Goal: Find specific page/section: Find specific page/section

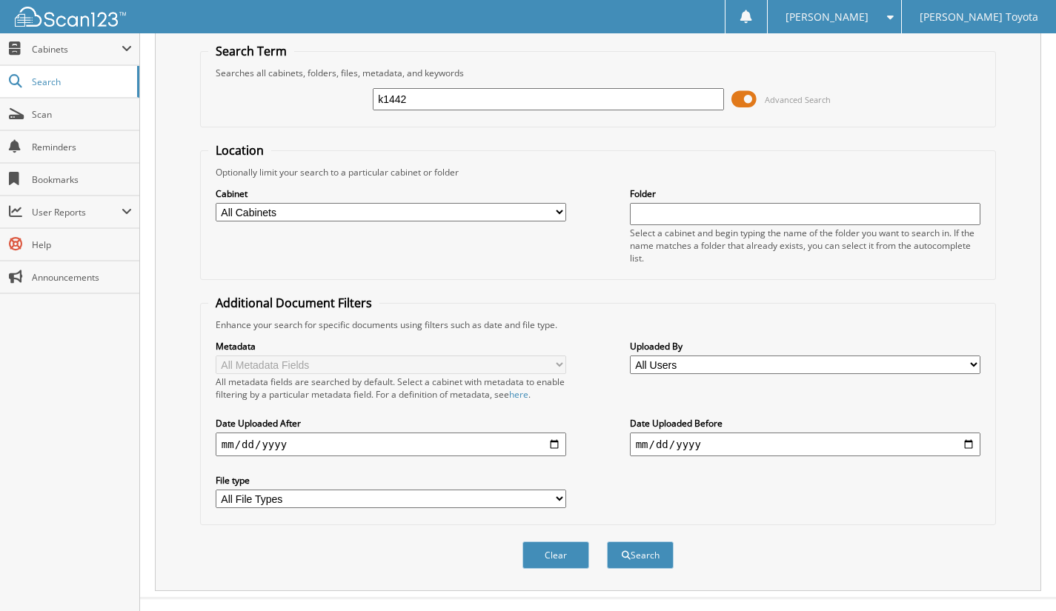
scroll to position [67, 0]
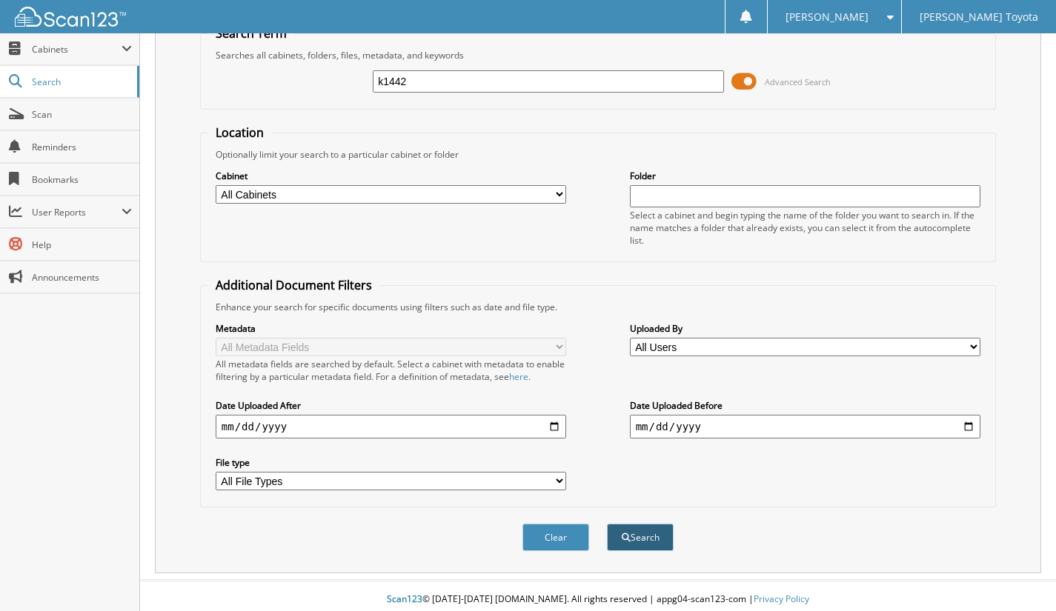
type input "k1442"
click at [647, 530] on button "Search" at bounding box center [640, 537] width 67 height 27
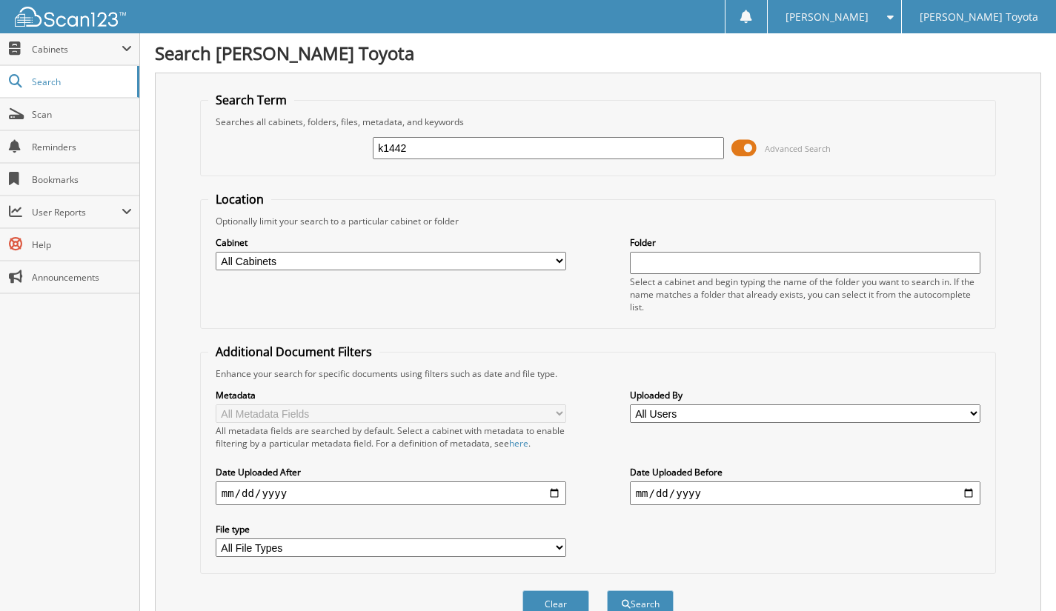
click at [560, 263] on select "All Cabinets NEW CAR DEALS USED CAR DEALS Needs Filing" at bounding box center [391, 261] width 351 height 19
select select "15582"
click at [216, 252] on select "All Cabinets NEW CAR DEALS USED CAR DEALS Needs Filing" at bounding box center [391, 261] width 351 height 19
click at [745, 147] on span at bounding box center [743, 148] width 25 height 22
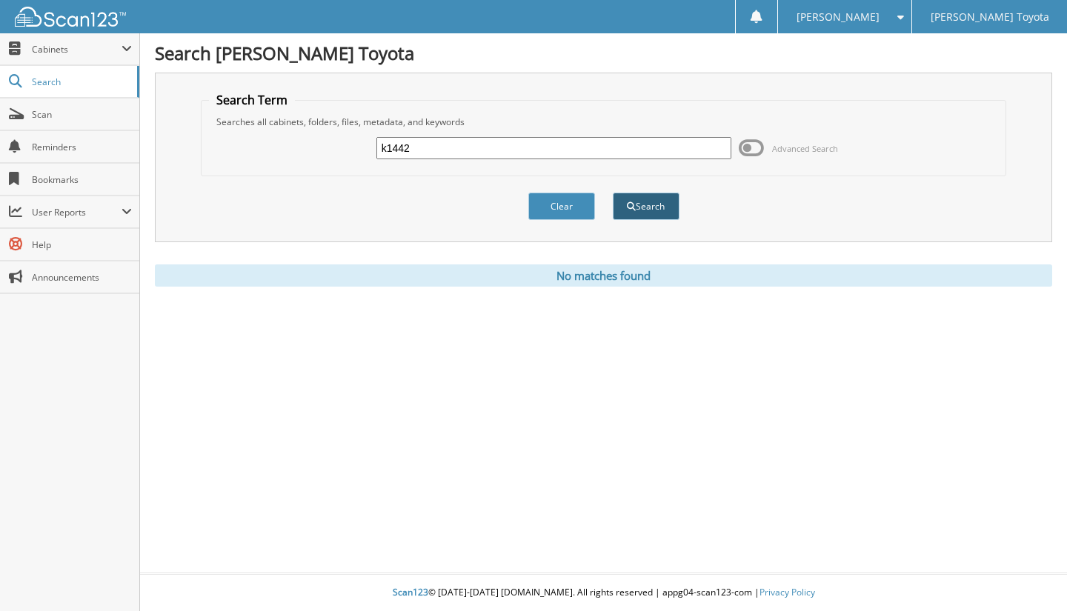
click at [640, 201] on button "Search" at bounding box center [646, 206] width 67 height 27
